Goal: Book appointment/travel/reservation

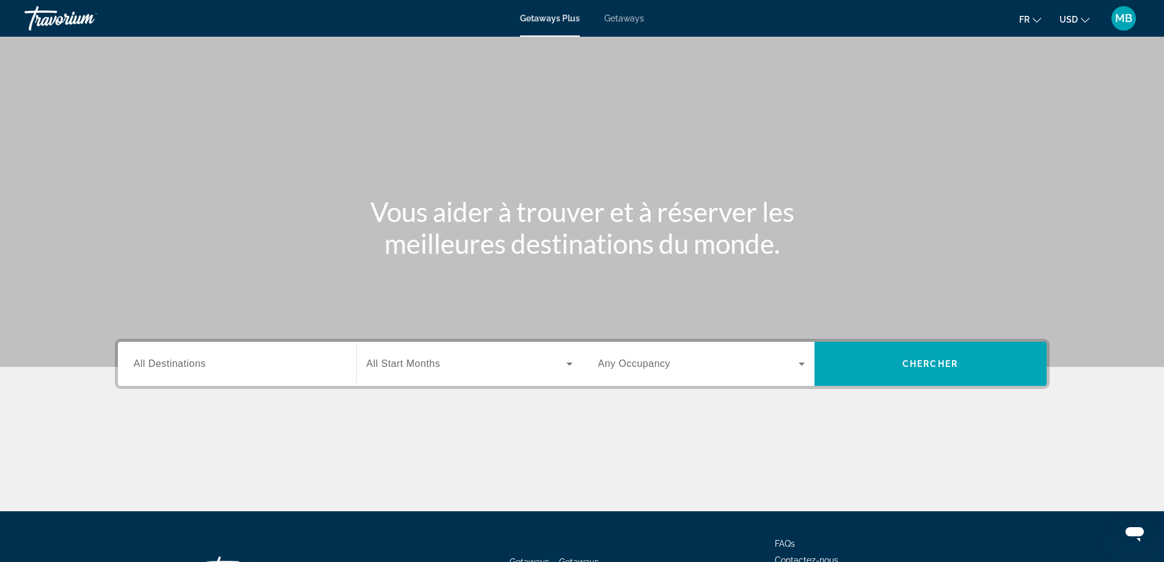
click at [464, 374] on div "Search widget" at bounding box center [470, 363] width 206 height 34
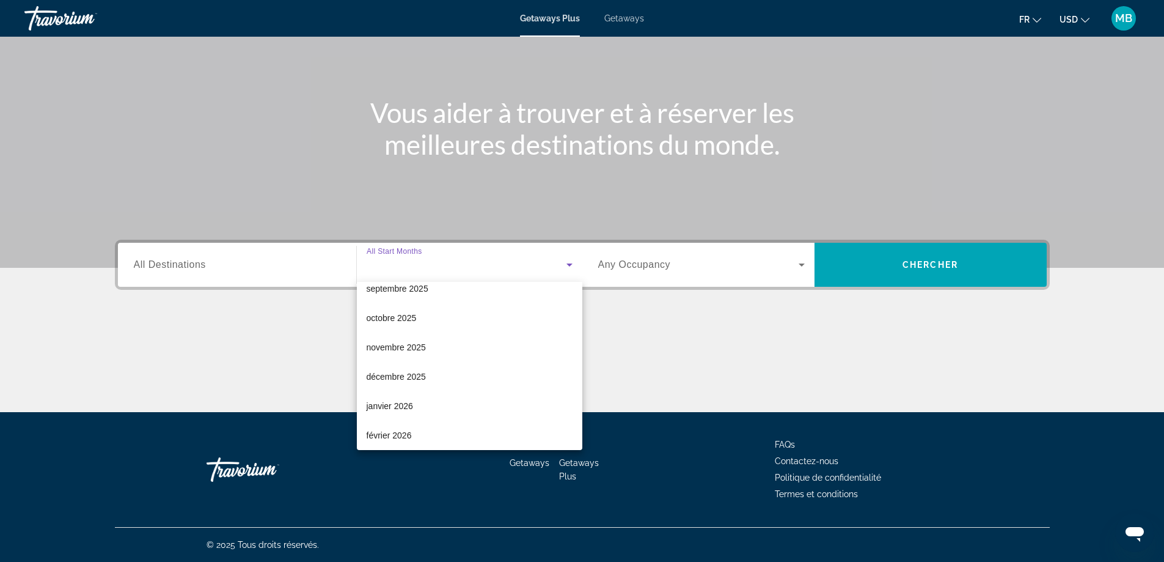
scroll to position [61, 0]
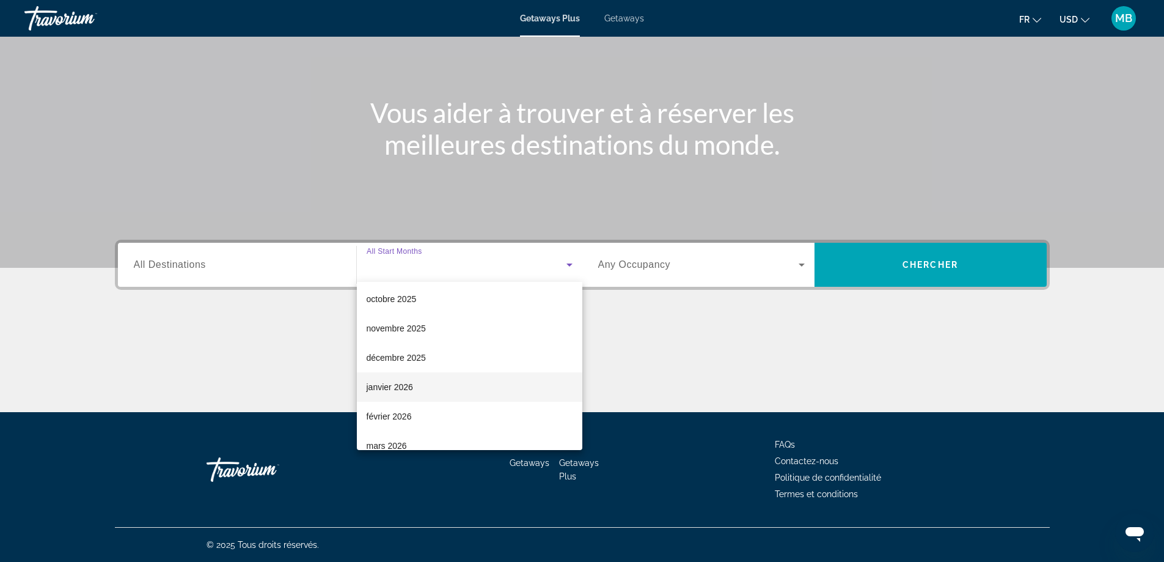
click at [401, 387] on span "janvier 2026" at bounding box center [390, 386] width 46 height 15
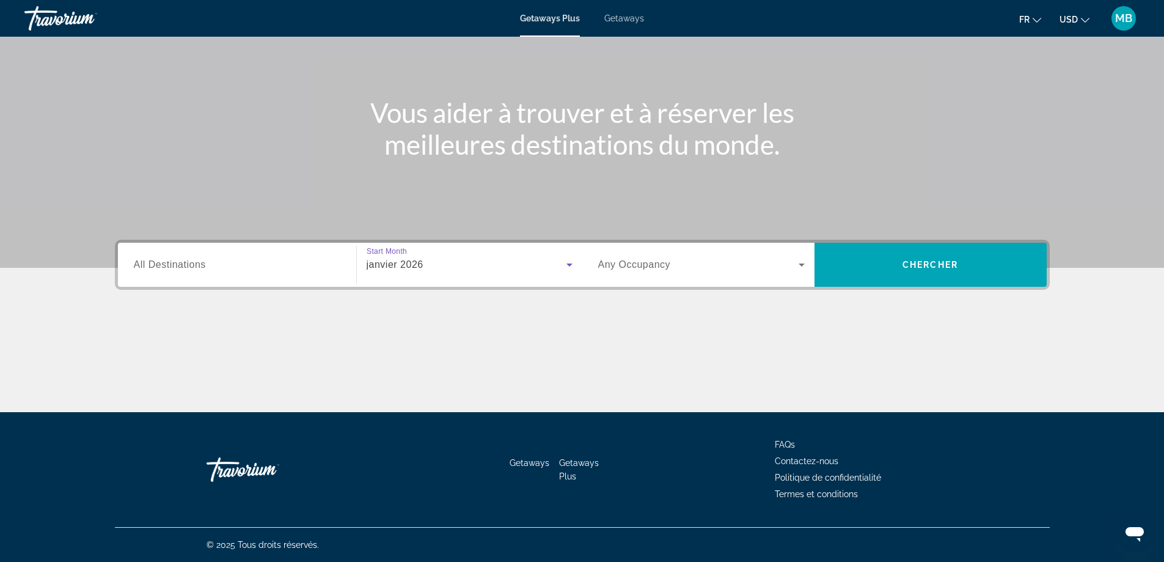
click at [631, 282] on div "Occupancy Any Occupancy" at bounding box center [701, 265] width 226 height 44
click at [636, 272] on div "Search widget" at bounding box center [701, 264] width 207 height 34
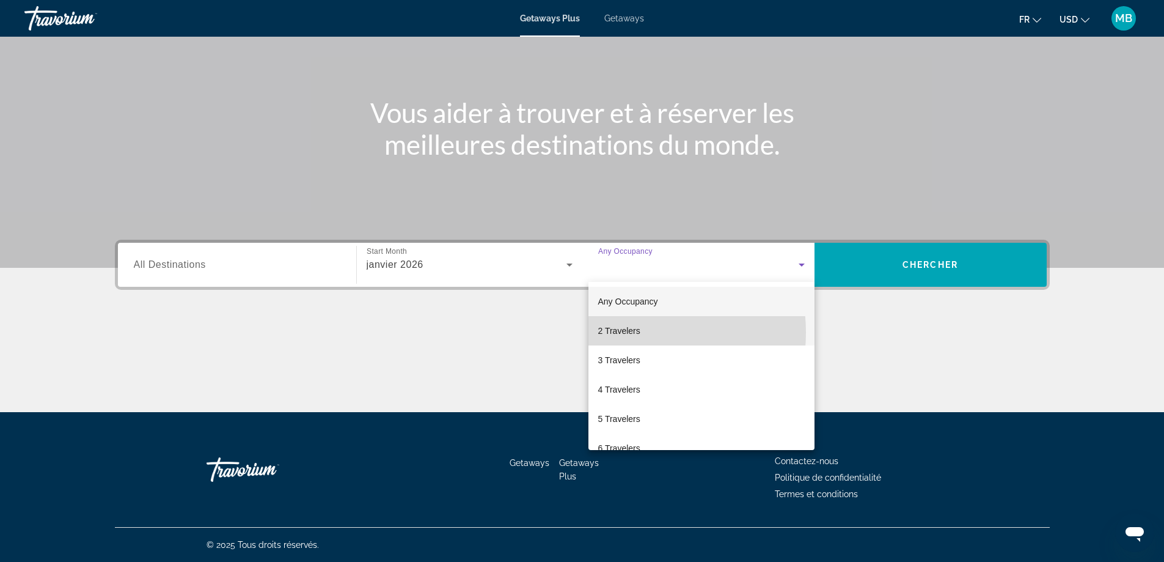
click at [619, 332] on span "2 Travelers" at bounding box center [619, 330] width 42 height 15
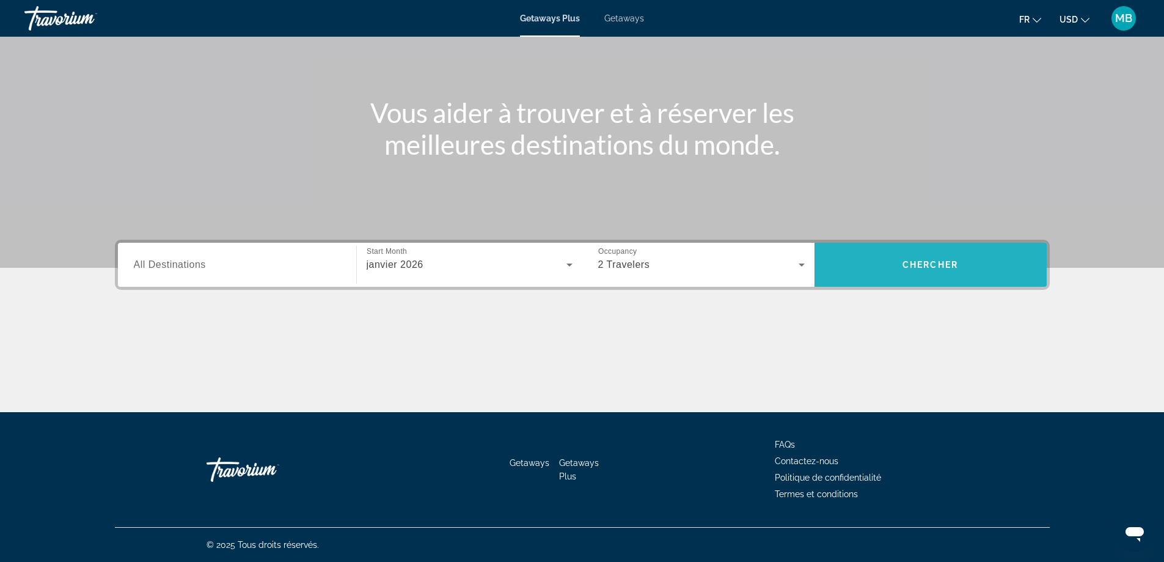
click at [966, 269] on span "Search widget" at bounding box center [931, 264] width 232 height 29
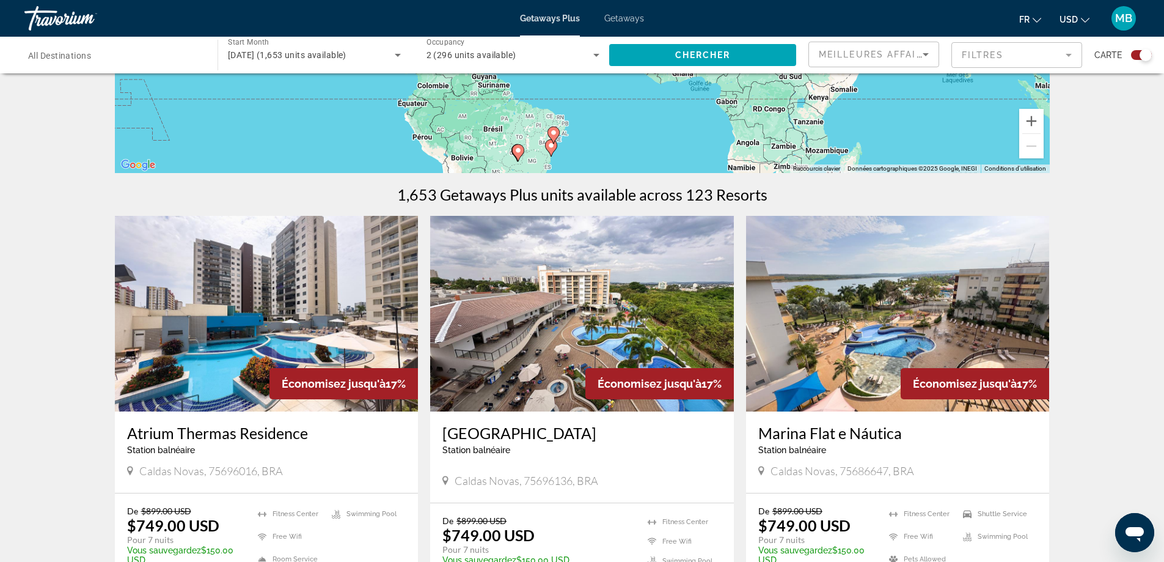
scroll to position [367, 0]
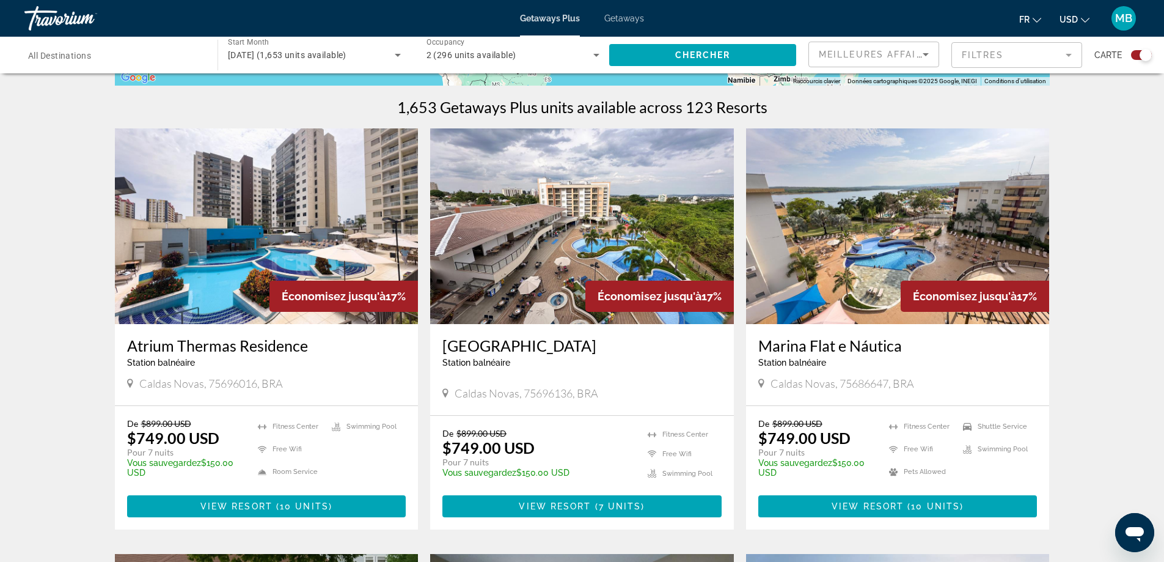
click at [1075, 23] on span "USD" at bounding box center [1069, 20] width 18 height 10
click at [1042, 108] on button "EUR (€)" at bounding box center [1050, 112] width 60 height 16
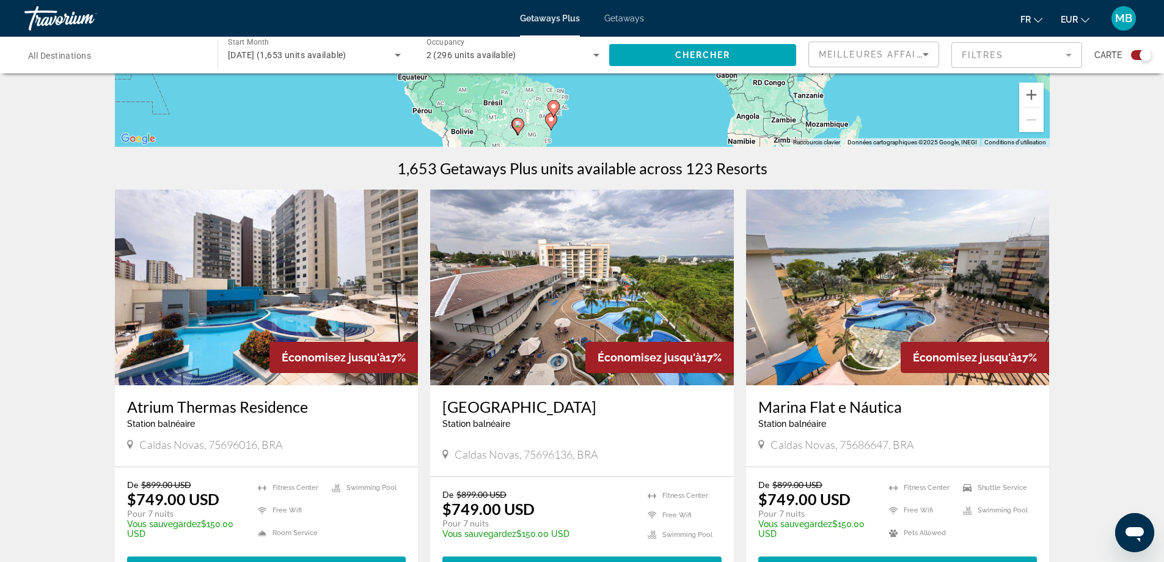
scroll to position [0, 0]
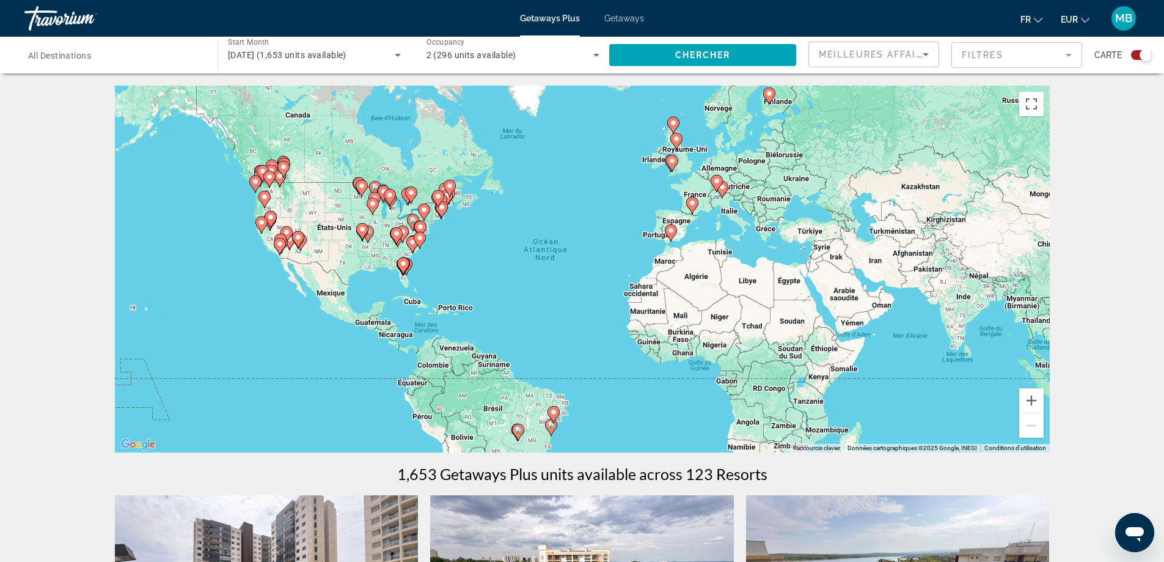
click at [1002, 68] on app-map-search-filters "Meilleures affaires Filtres Carte" at bounding box center [979, 55] width 343 height 37
click at [1002, 59] on mat-form-field "Filtres" at bounding box center [1016, 55] width 131 height 26
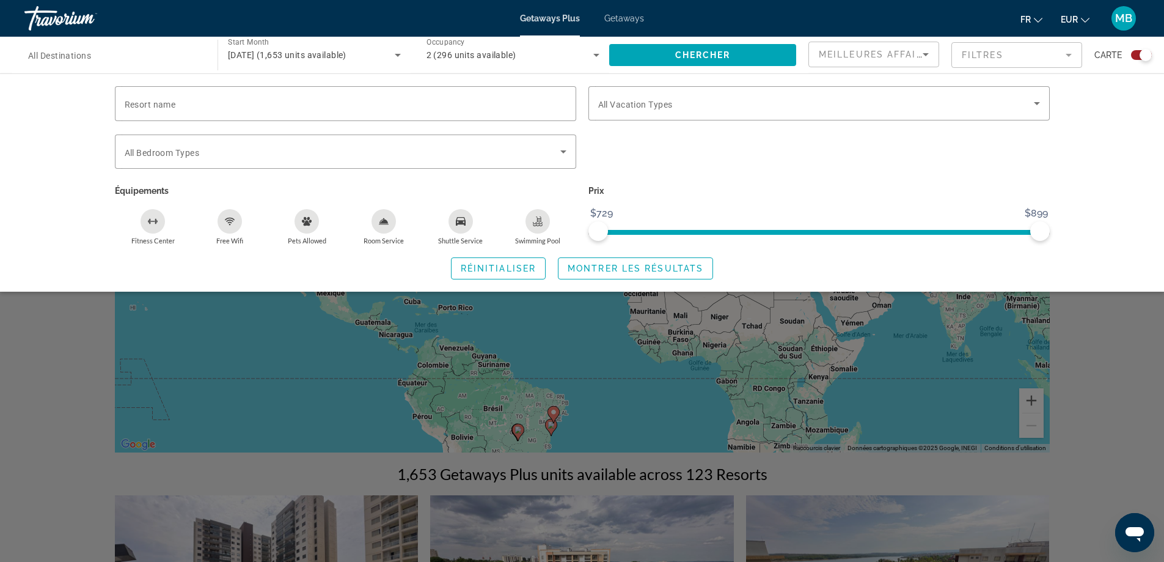
click at [906, 53] on span "Meilleures affaires" at bounding box center [877, 54] width 117 height 10
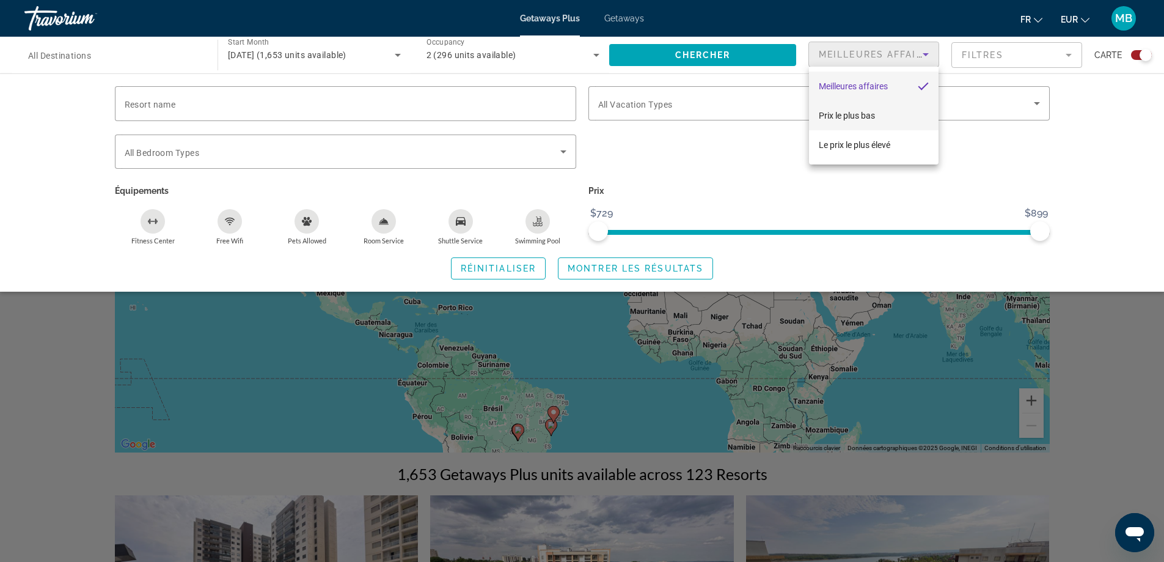
click at [864, 115] on span "Prix ​​le plus bas" at bounding box center [847, 116] width 56 height 10
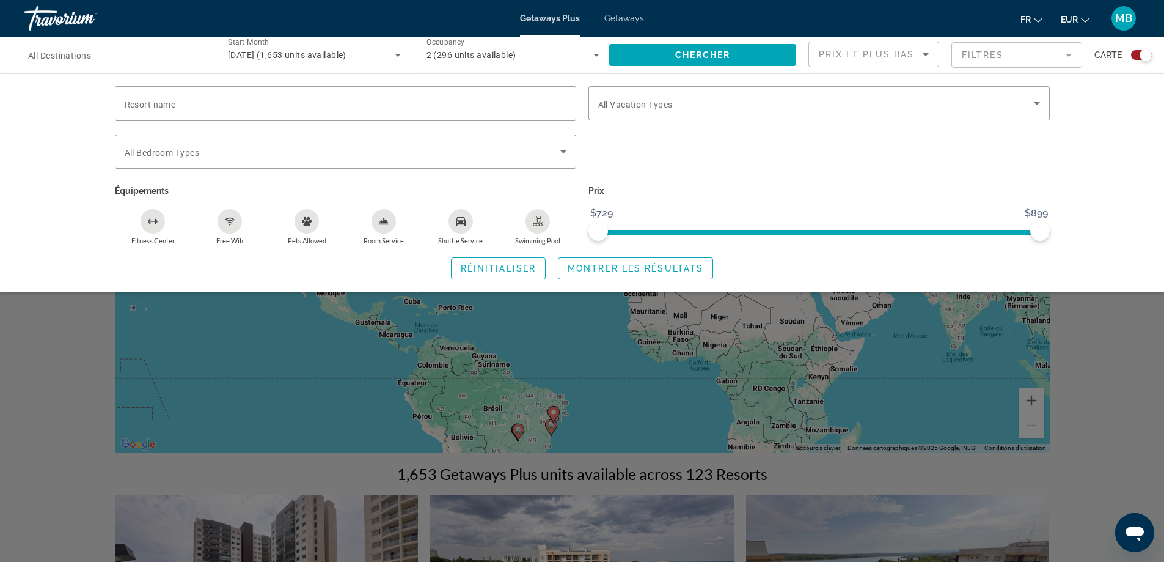
click at [1041, 334] on div "Search widget" at bounding box center [582, 372] width 1164 height 378
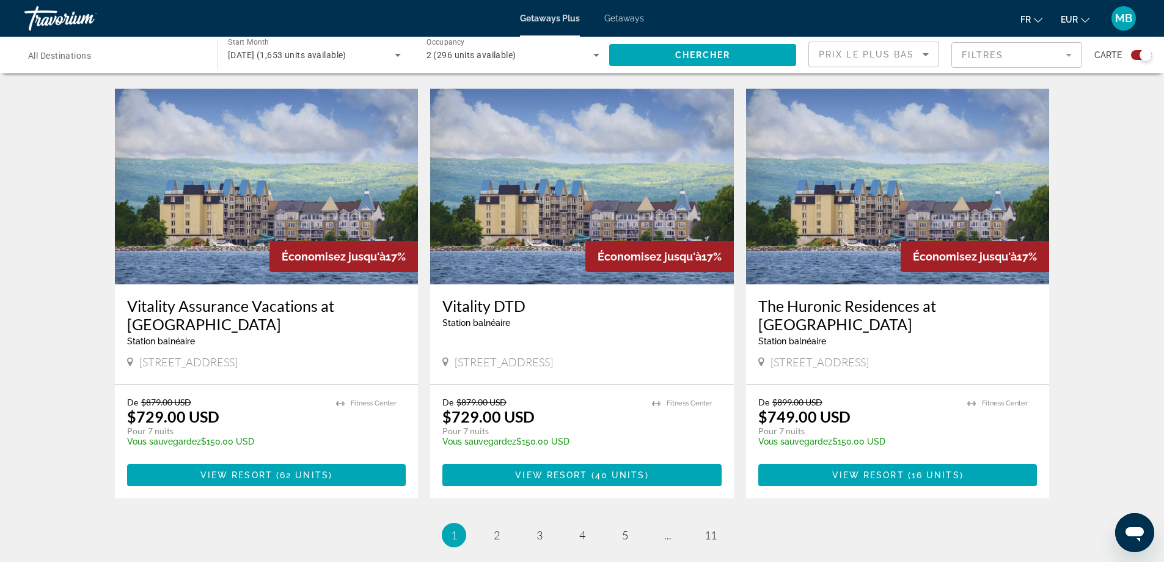
scroll to position [1822, 0]
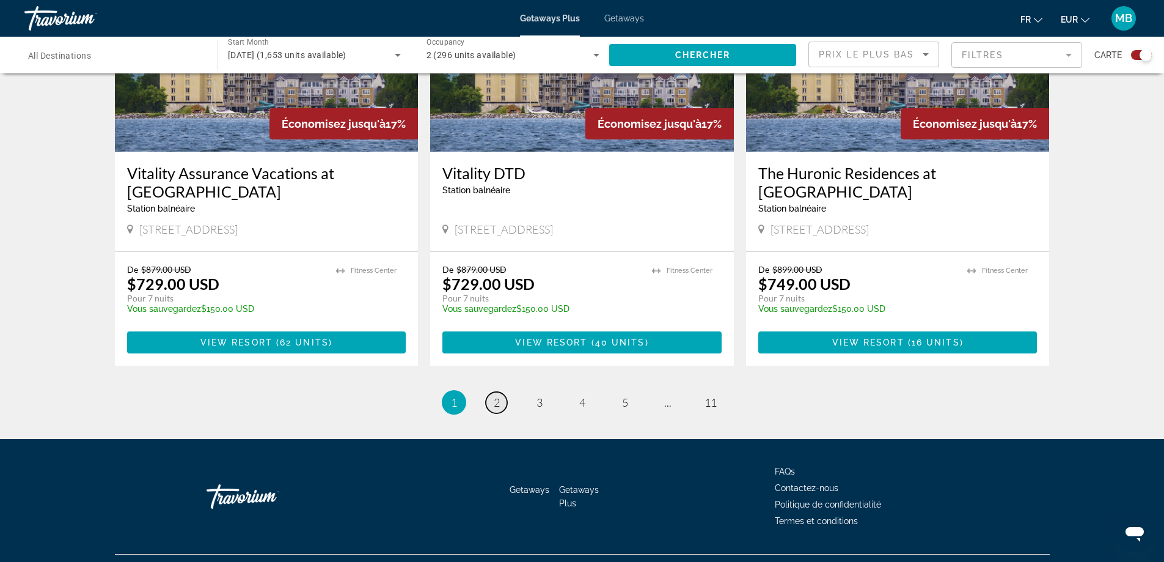
click at [491, 392] on link "page 2" at bounding box center [496, 402] width 21 height 21
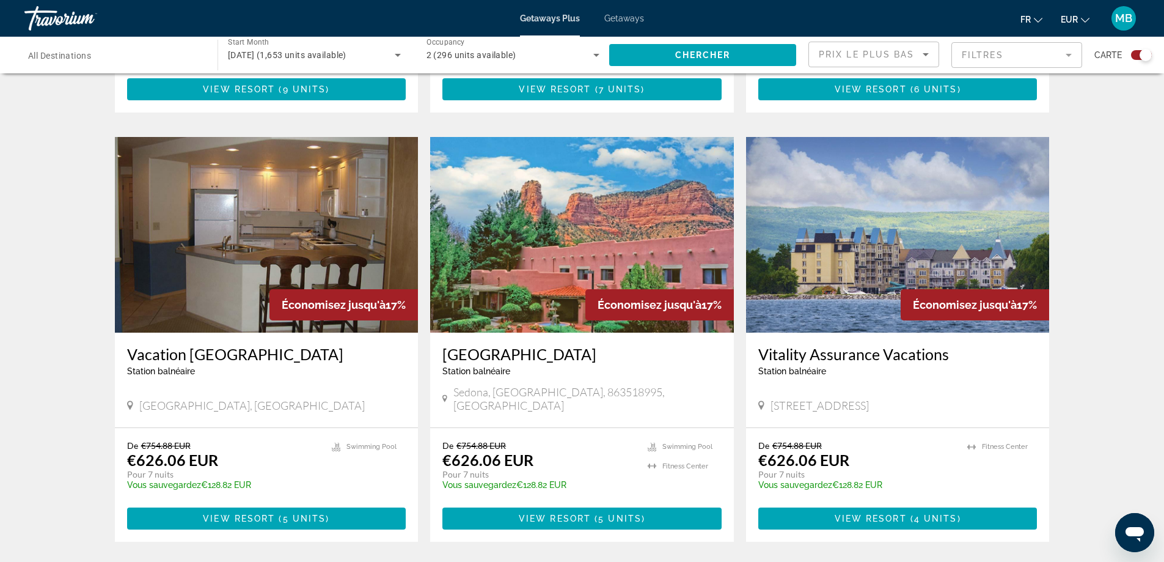
scroll to position [1813, 0]
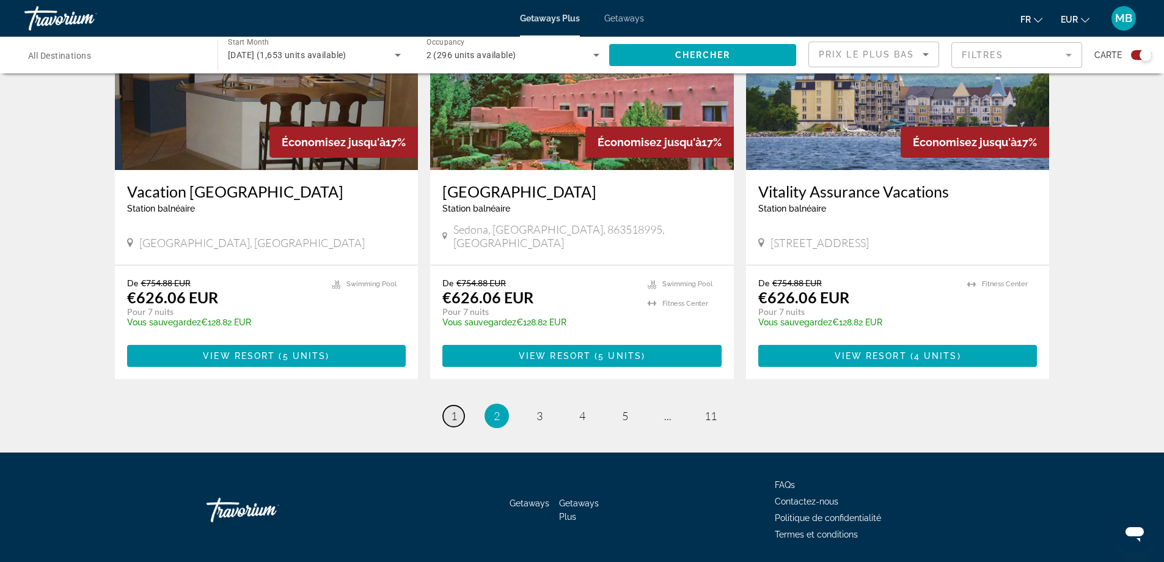
click at [445, 405] on link "page 1" at bounding box center [453, 415] width 21 height 21
